Goal: Feedback & Contribution: Submit feedback/report problem

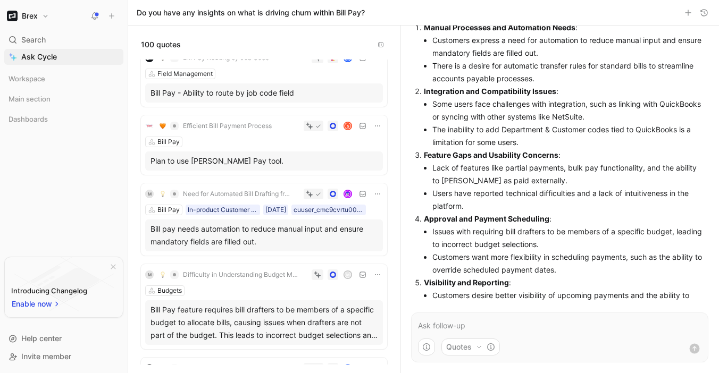
scroll to position [80, 0]
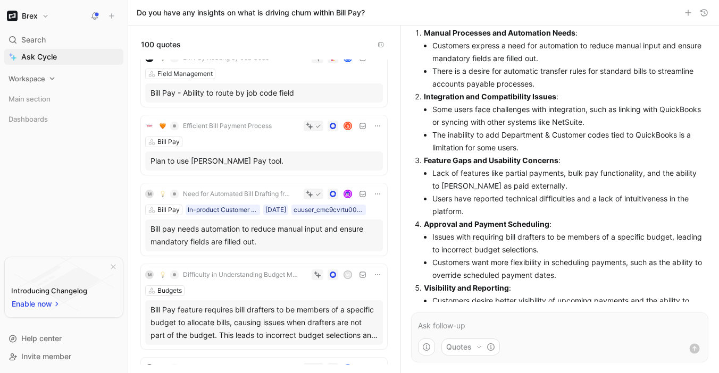
click at [36, 76] on span "Workspace" at bounding box center [27, 78] width 37 height 11
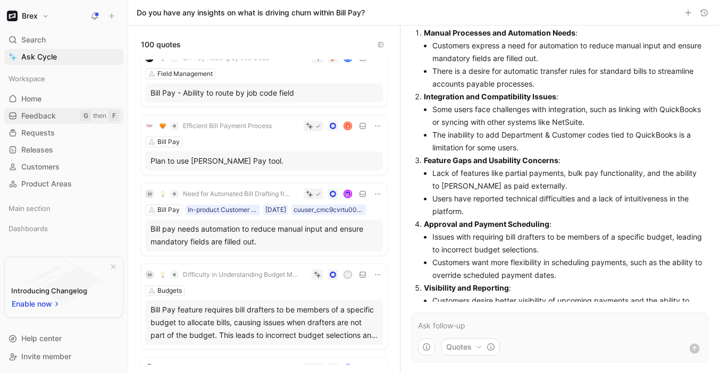
click at [44, 117] on span "Feedback" at bounding box center [38, 116] width 35 height 11
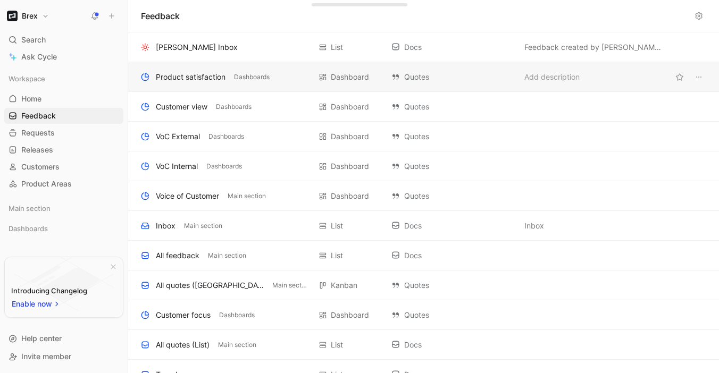
click at [178, 80] on div "Product satisfaction" at bounding box center [191, 77] width 70 height 13
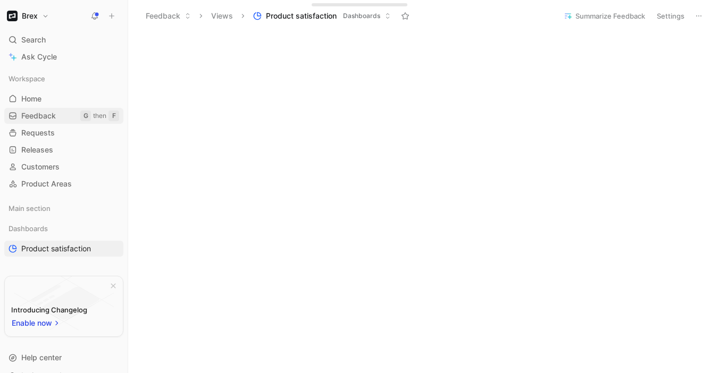
click at [41, 112] on span "Feedback" at bounding box center [38, 116] width 35 height 11
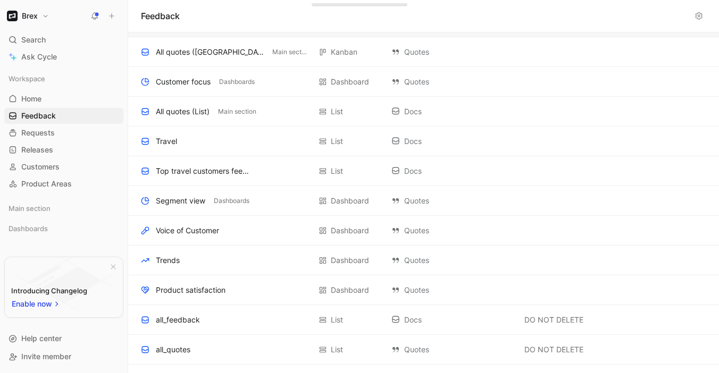
scroll to position [221, 0]
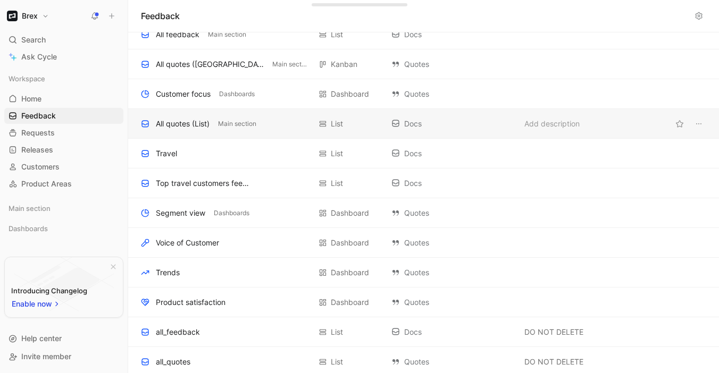
click at [188, 127] on div "All quotes (List)" at bounding box center [183, 124] width 54 height 13
